Goal: Transaction & Acquisition: Book appointment/travel/reservation

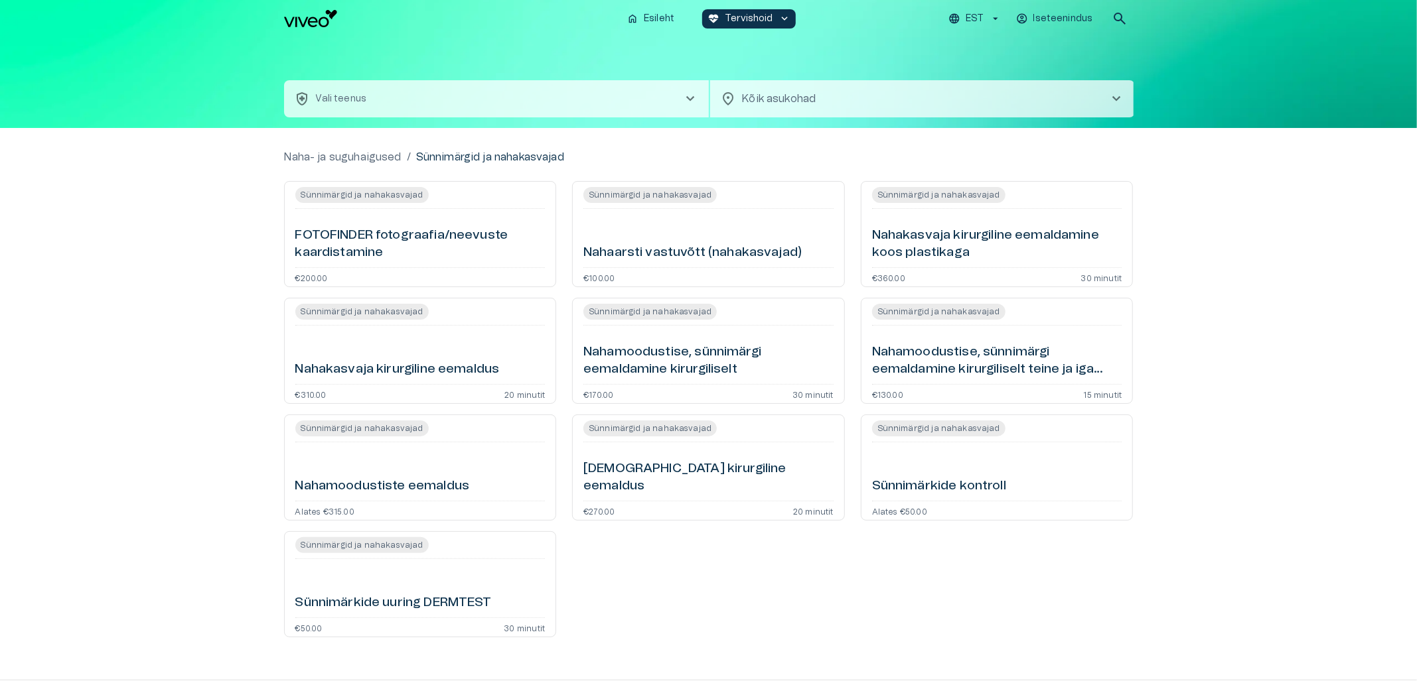
scroll to position [48, 0]
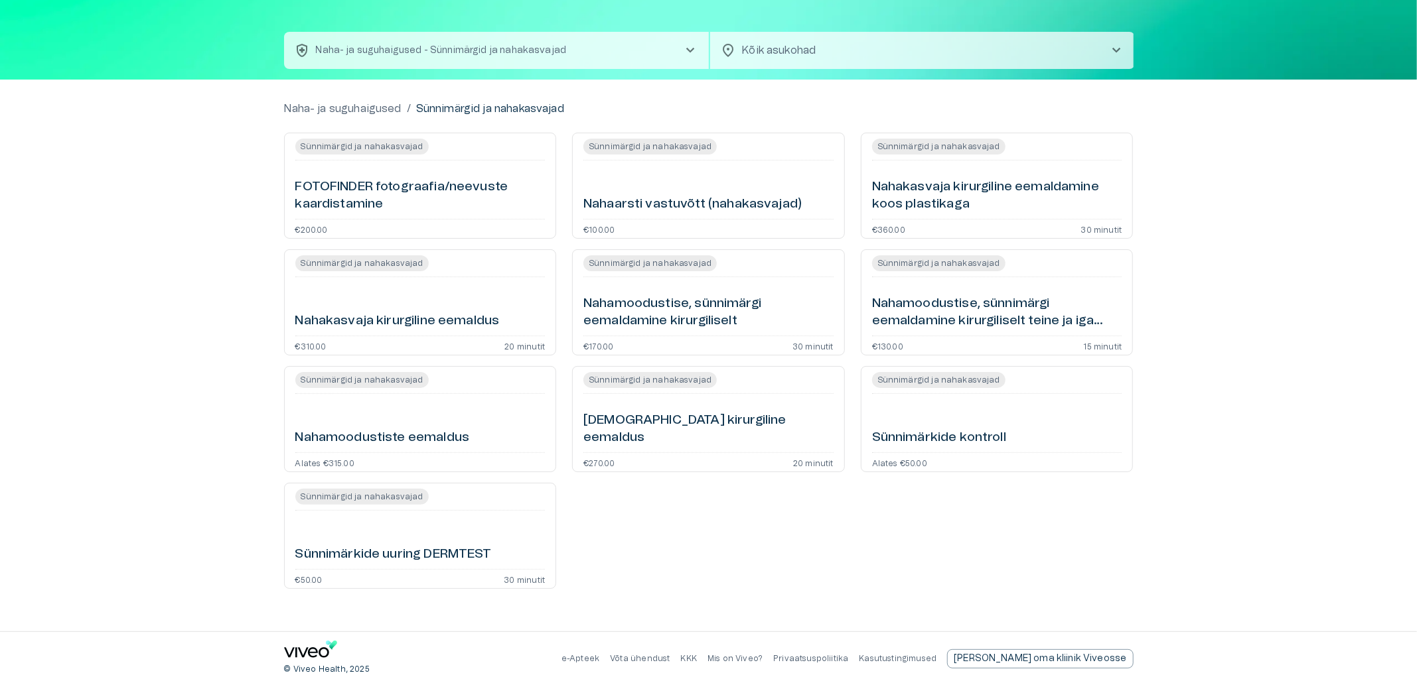
click at [457, 533] on div "Sünnimärkide uuring DERMTEST" at bounding box center [420, 540] width 250 height 48
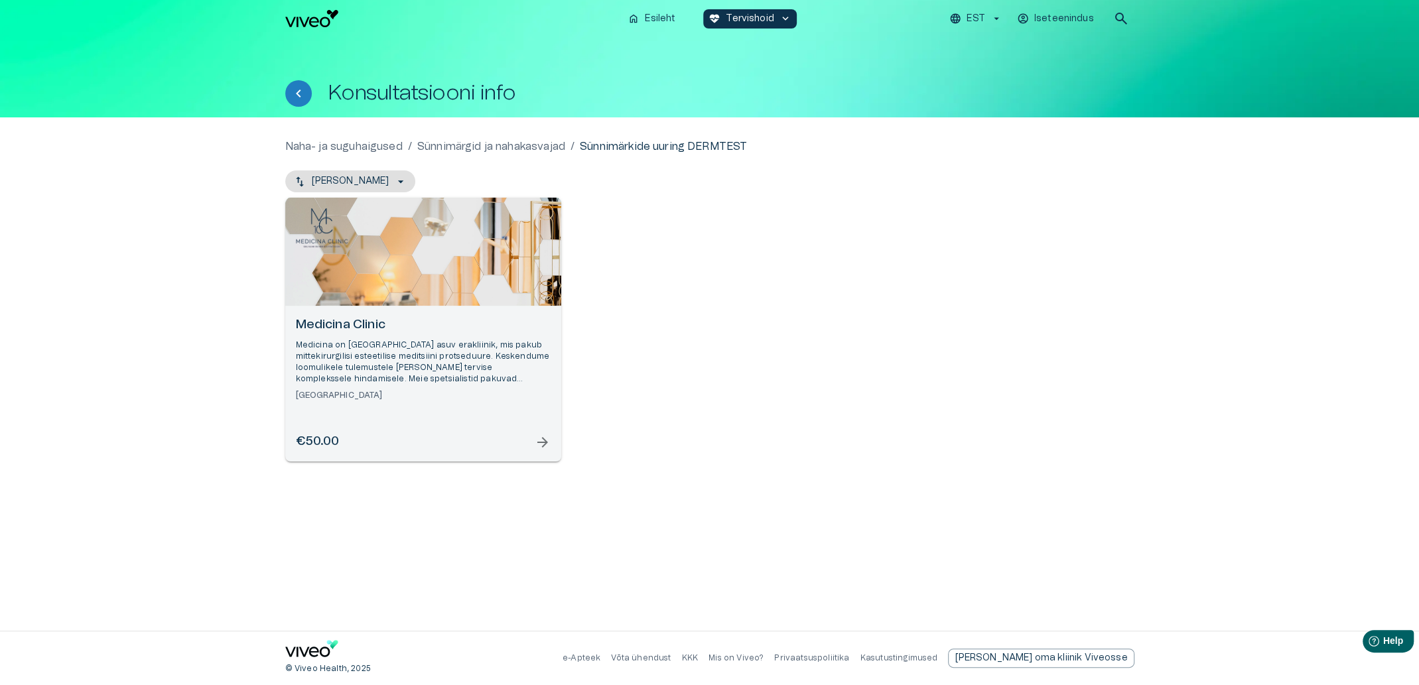
click at [466, 445] on div "€50.00 arrow_forward" at bounding box center [423, 442] width 255 height 18
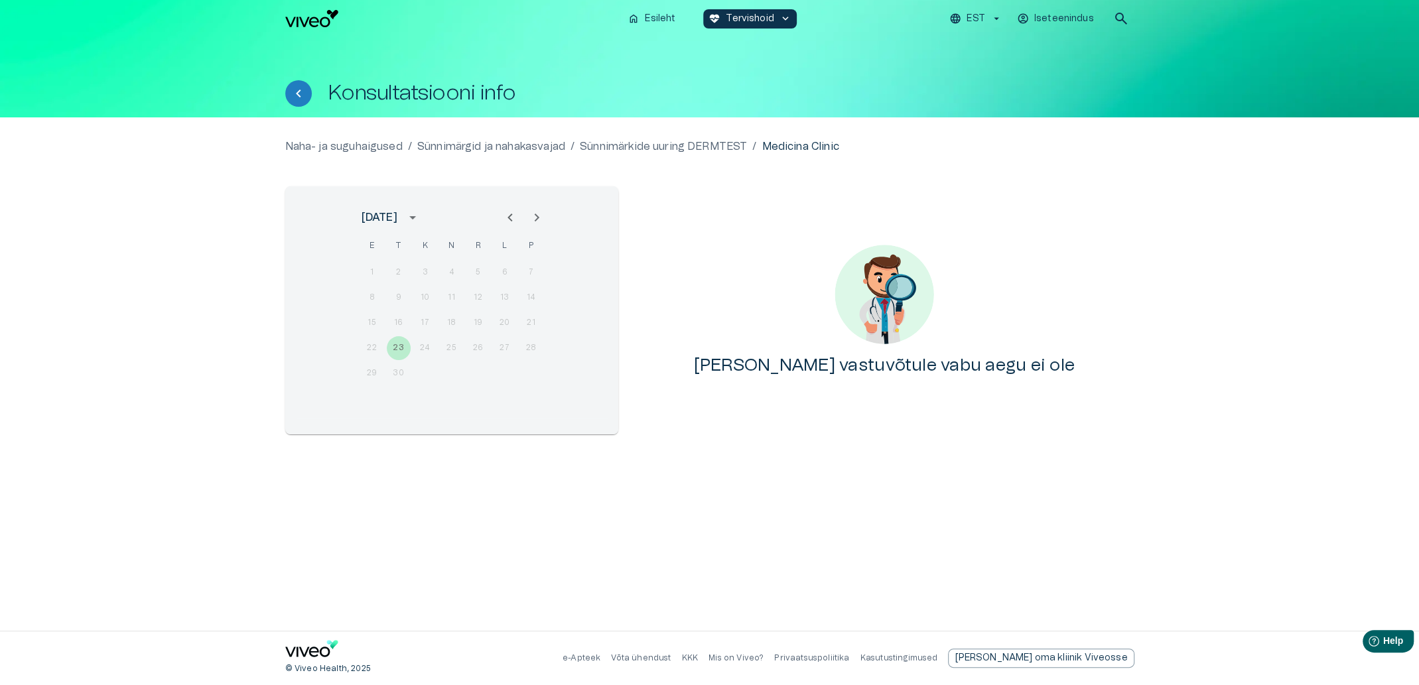
click at [535, 216] on icon "Next month" at bounding box center [537, 218] width 16 height 16
click at [620, 144] on p "Sünnimärkide uuring DERMTEST" at bounding box center [663, 147] width 167 height 16
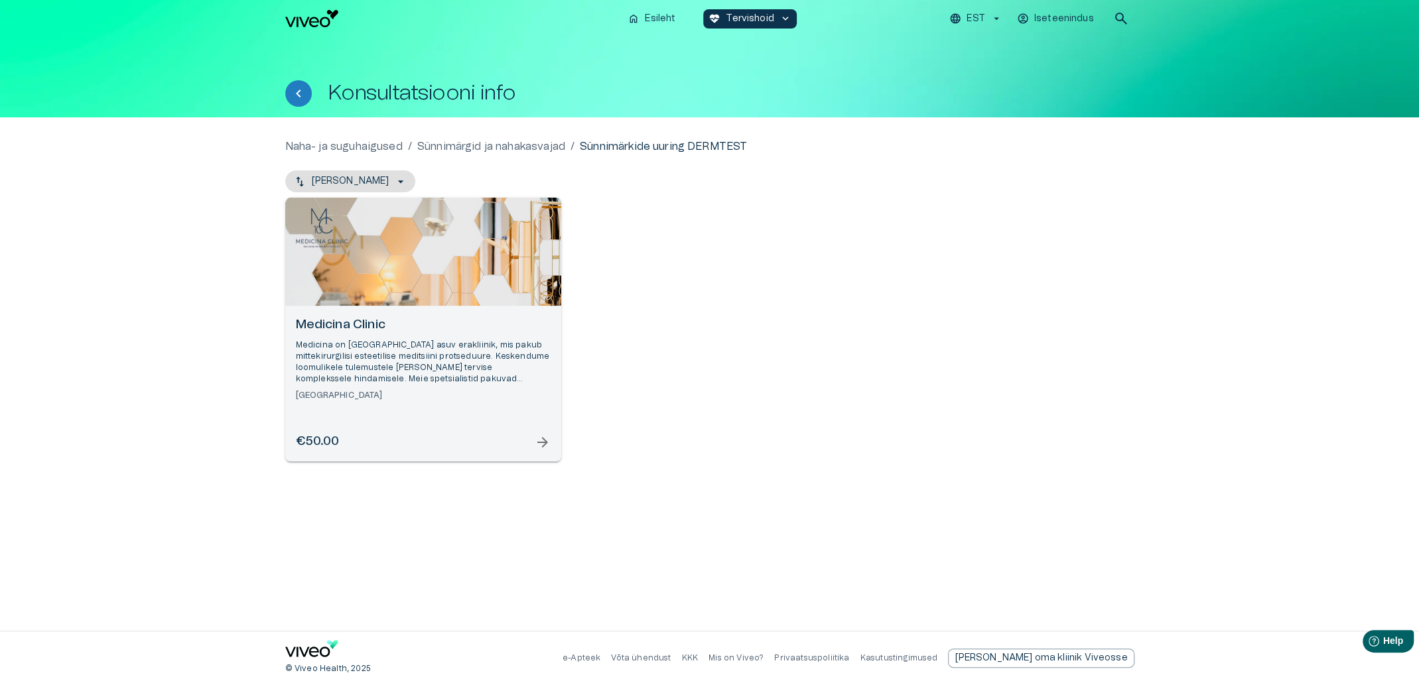
click at [511, 147] on p "Sünnimärgid ja nahakasvajad" at bounding box center [491, 147] width 148 height 16
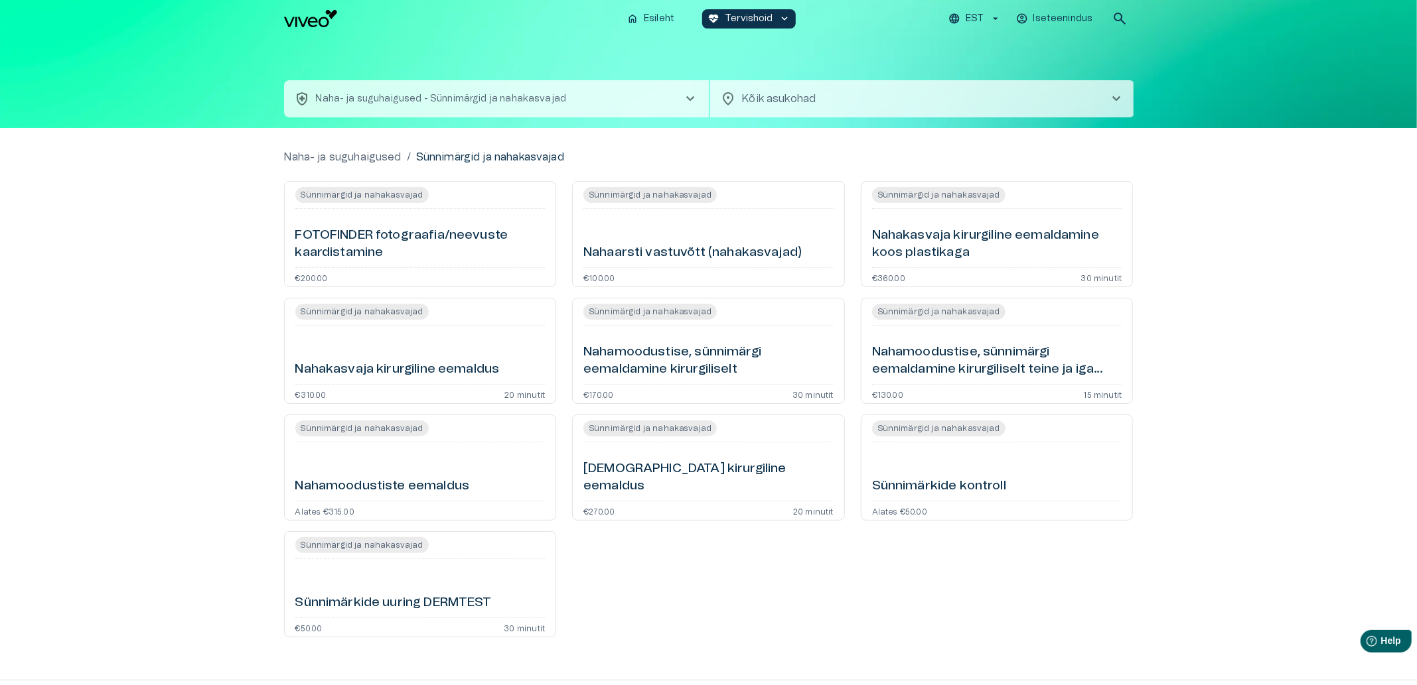
click at [1022, 482] on div "Sünnimärkide kontroll" at bounding box center [997, 472] width 250 height 48
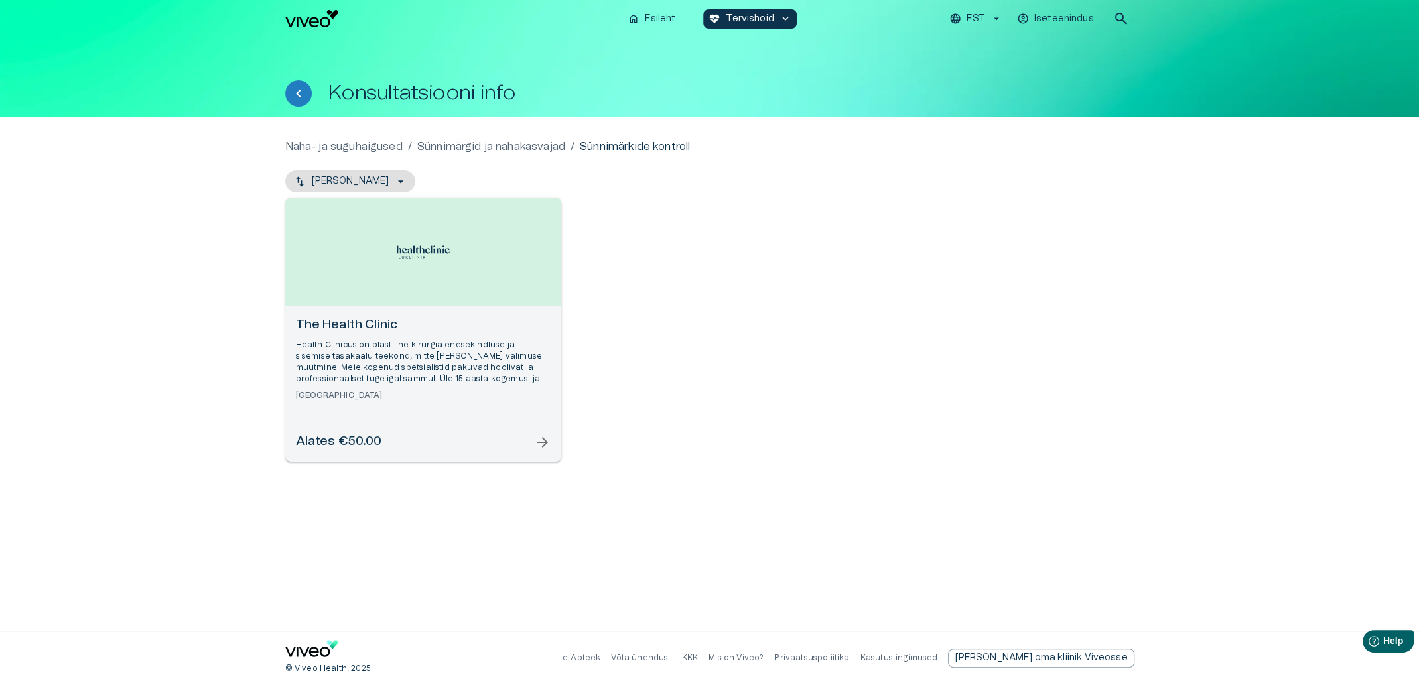
click at [478, 360] on p "Health Clinicus on plastiline kirurgia enesekindluse ja sisemise tasakaalu teek…" at bounding box center [423, 363] width 255 height 46
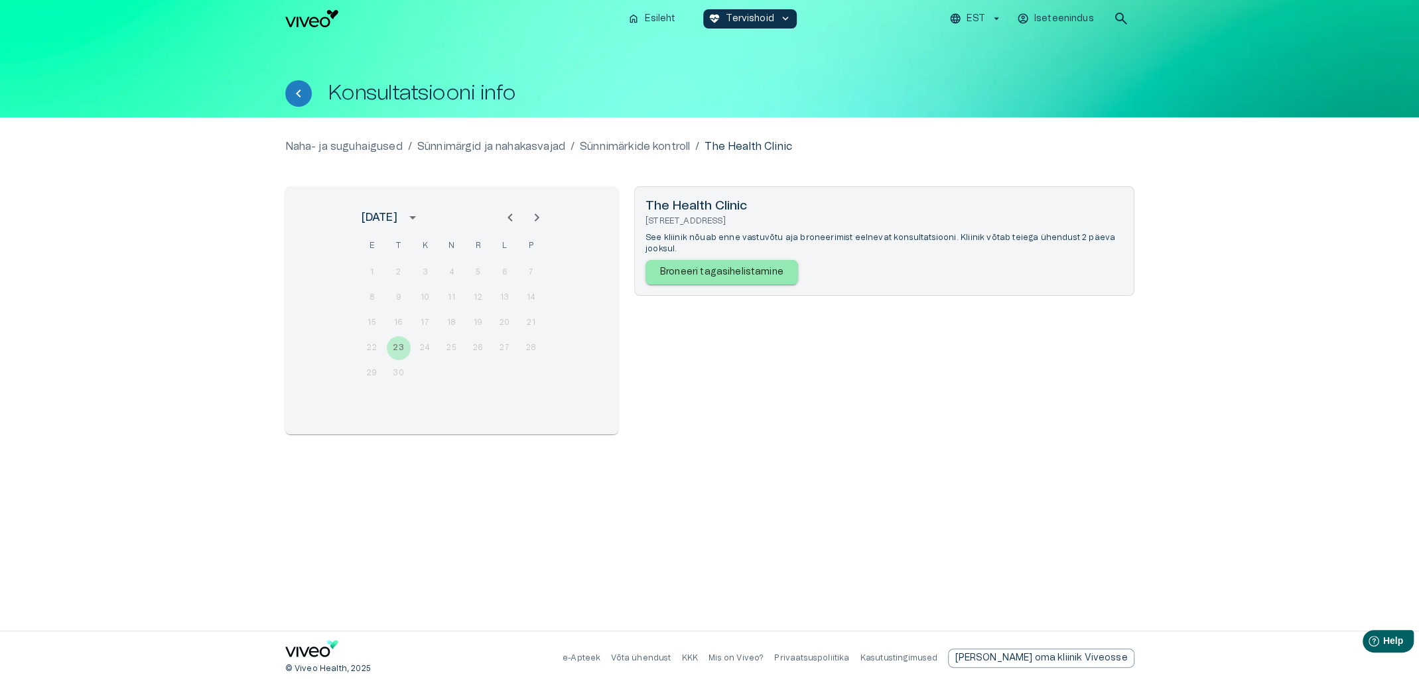
click at [530, 218] on icon "Next month" at bounding box center [537, 218] width 16 height 16
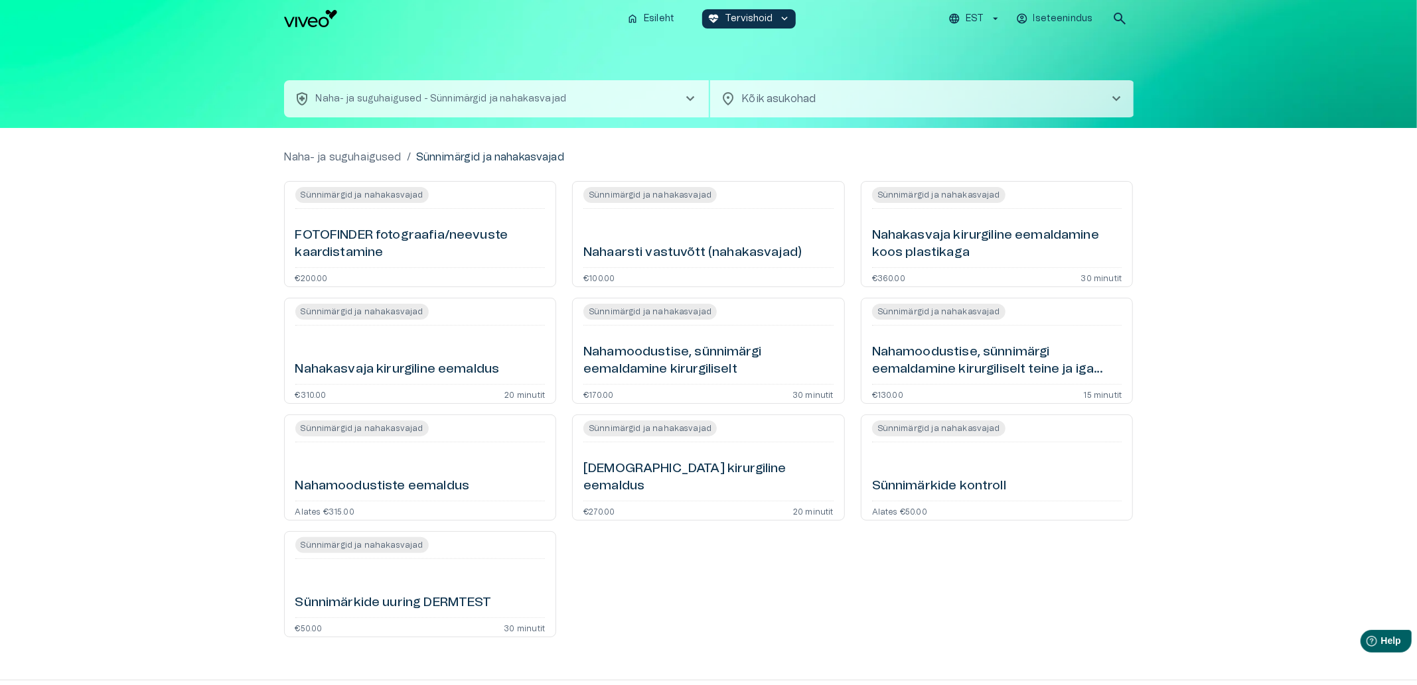
click at [519, 228] on h6 "FOTOFINDER fotograafia/neevuste kaardistamine" at bounding box center [420, 244] width 250 height 35
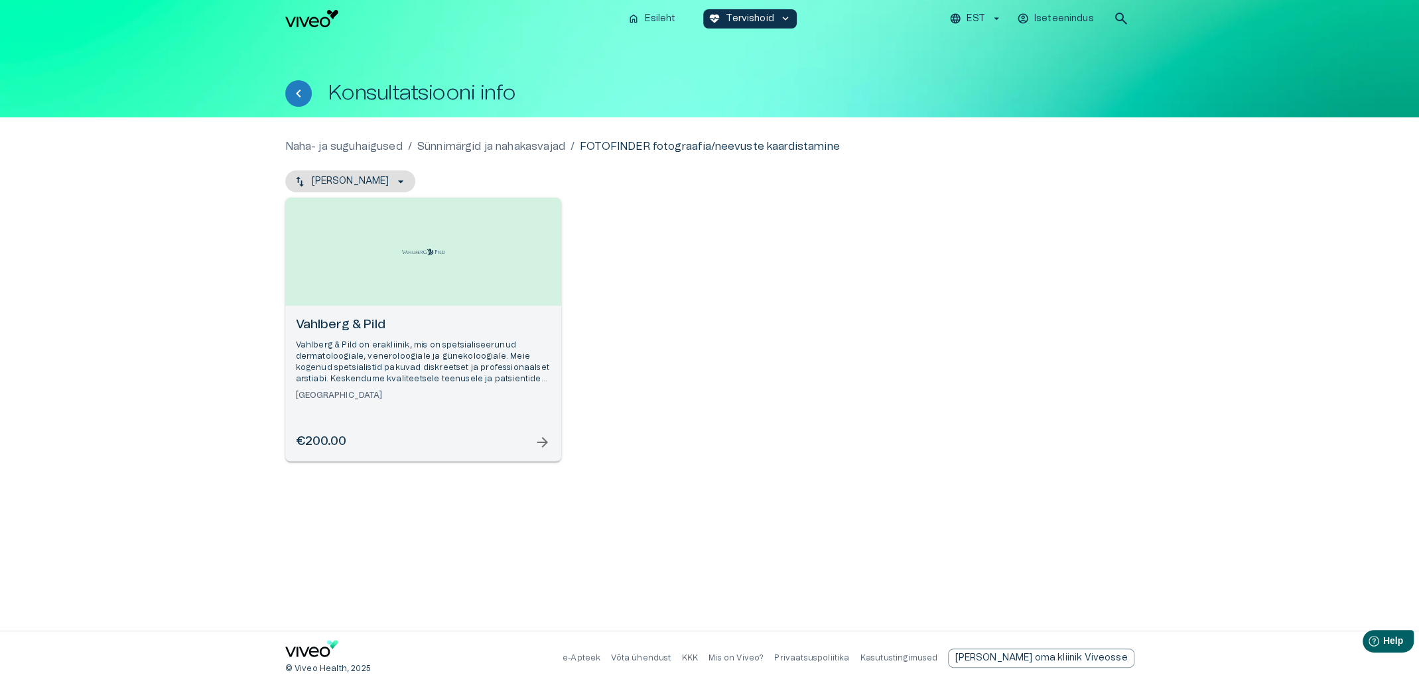
click at [472, 450] on div "€200.00 arrow_forward" at bounding box center [423, 442] width 255 height 18
